Goal: Register for event/course

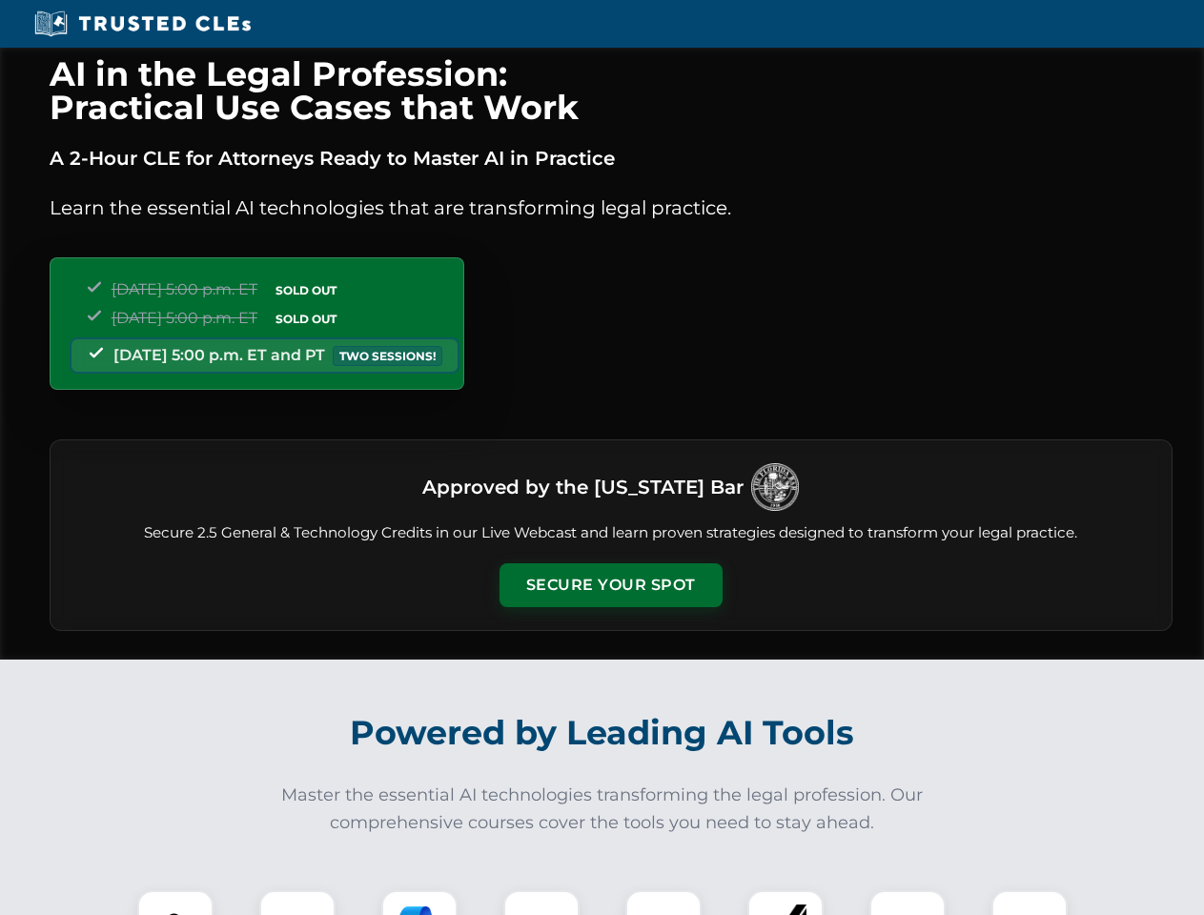
click at [610, 585] on button "Secure Your Spot" at bounding box center [611, 585] width 223 height 44
click at [175, 903] on img at bounding box center [175, 928] width 55 height 55
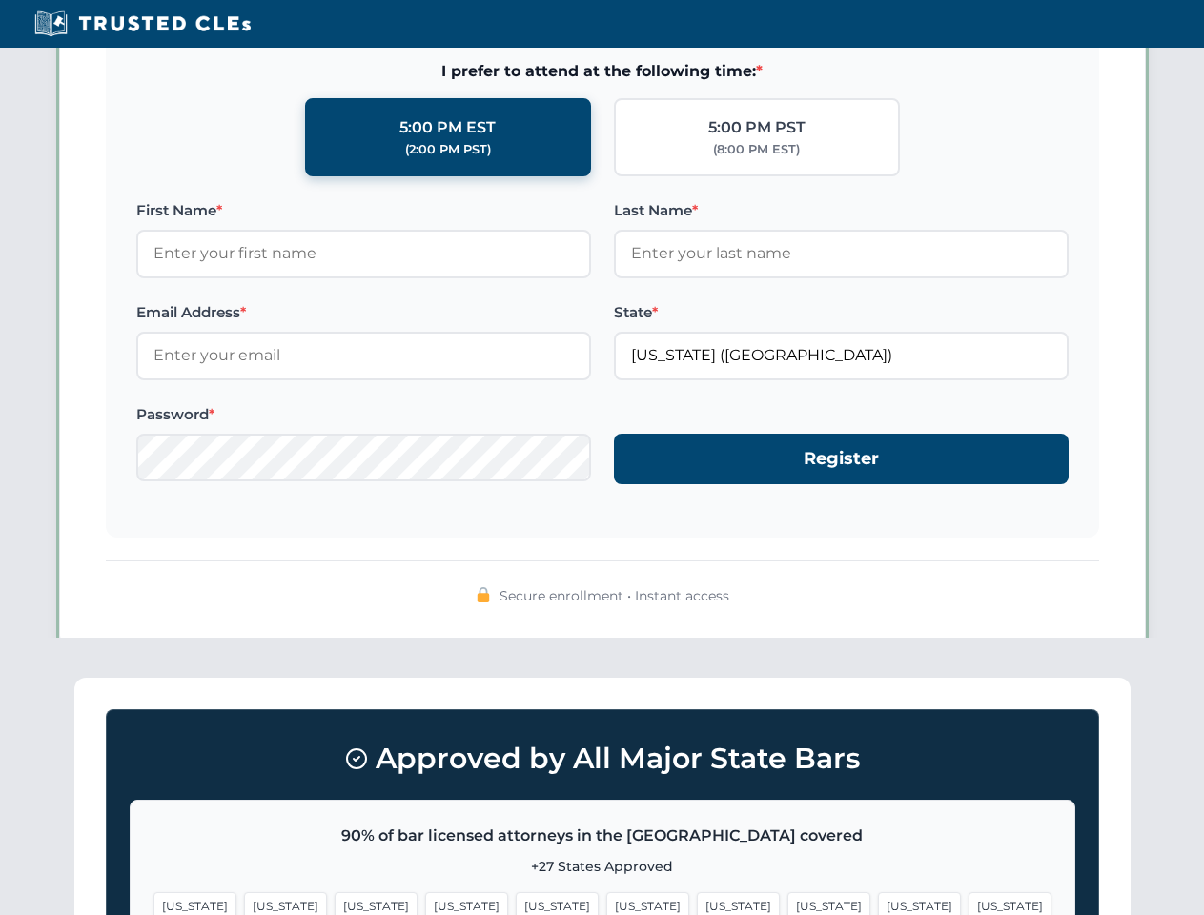
click at [697, 903] on span "[US_STATE]" at bounding box center [738, 906] width 83 height 28
click at [878, 903] on span "[US_STATE]" at bounding box center [919, 906] width 83 height 28
